Goal: Task Accomplishment & Management: Manage account settings

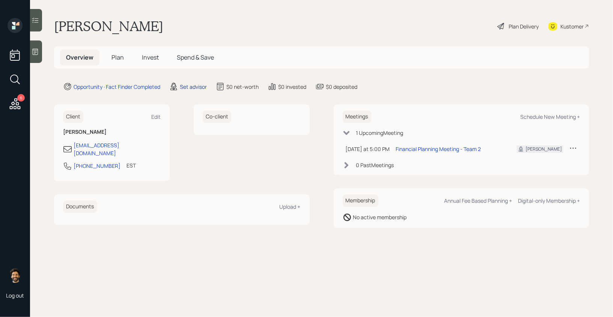
click at [195, 85] on div "Set advisor" at bounding box center [193, 87] width 27 height 8
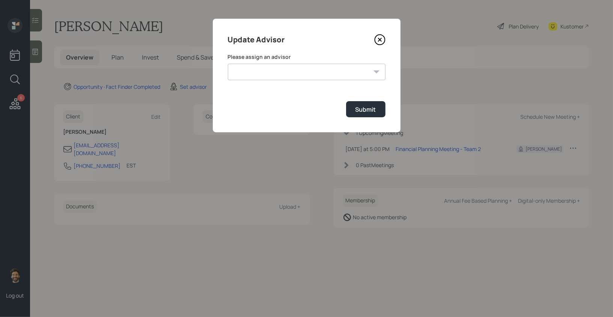
click at [264, 76] on select "[PERSON_NAME] [PERSON_NAME] [PERSON_NAME] End [PERSON_NAME] [PERSON_NAME] [PERS…" at bounding box center [307, 72] width 158 height 17
select select "f14b762f-c7c2-4b89-9227-8fa891345eea"
click at [228, 64] on select "[PERSON_NAME] [PERSON_NAME] [PERSON_NAME] End [PERSON_NAME] [PERSON_NAME] [PERS…" at bounding box center [307, 72] width 158 height 17
click at [370, 107] on div "Submit" at bounding box center [365, 109] width 21 height 8
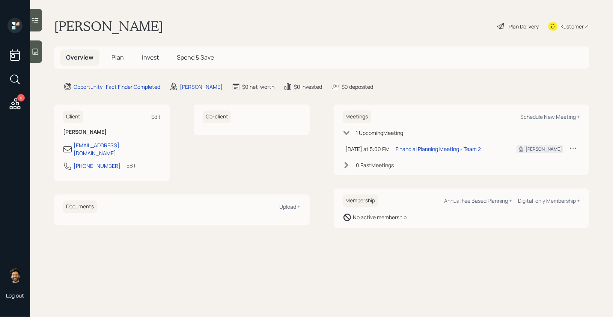
click at [117, 57] on span "Plan" at bounding box center [117, 57] width 12 height 8
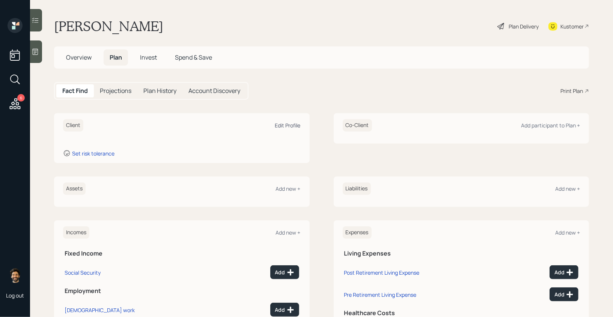
click at [297, 125] on div "Edit Profile" at bounding box center [288, 125] width 26 height 7
